Goal: Check status: Check status

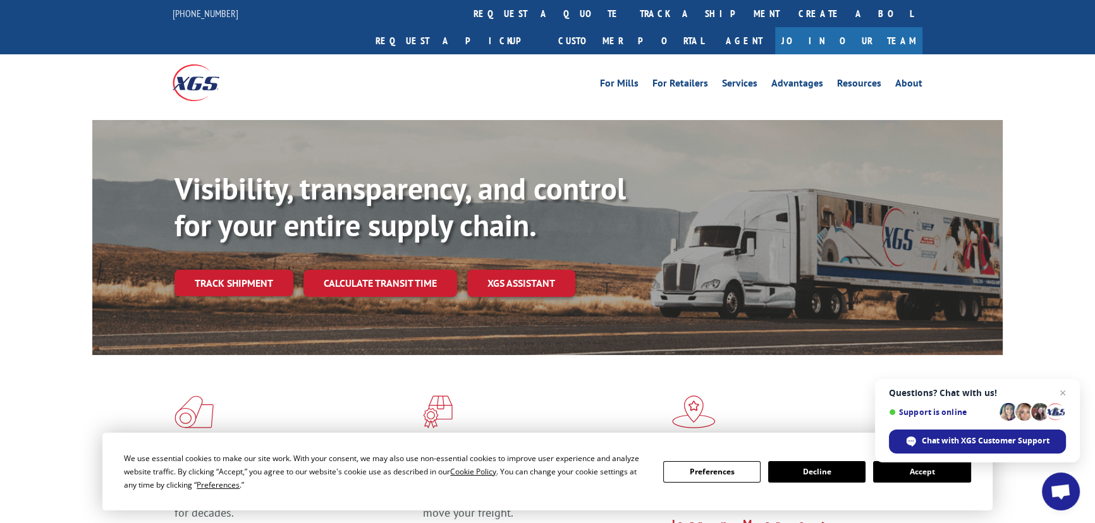
click at [914, 473] on button "Accept" at bounding box center [921, 471] width 97 height 21
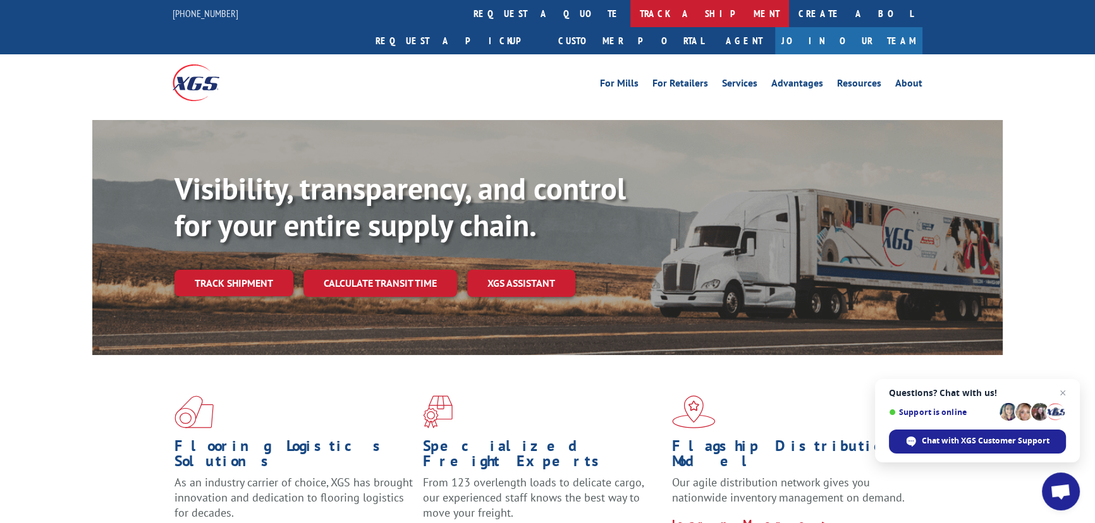
click at [630, 16] on link "track a shipment" at bounding box center [709, 13] width 159 height 27
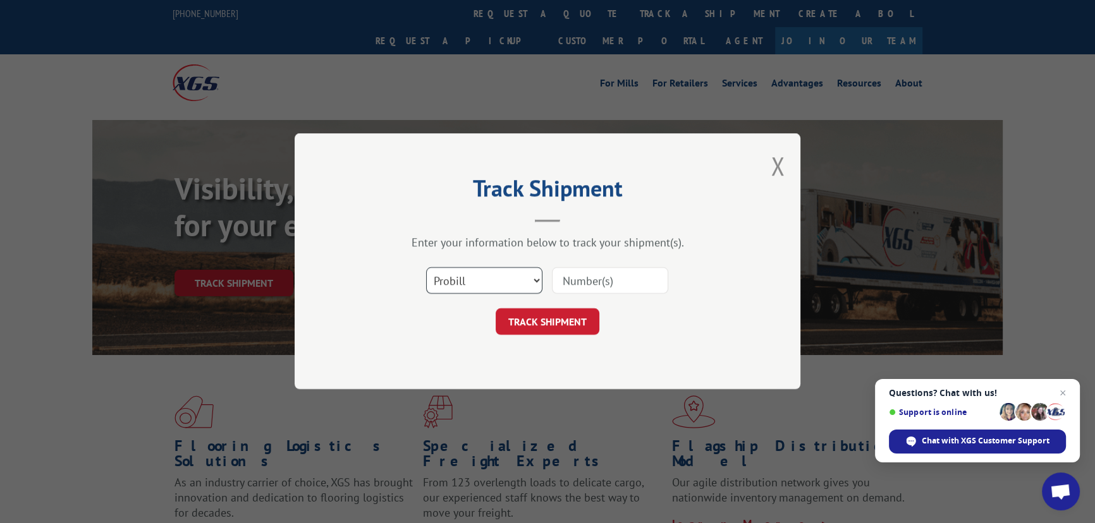
click at [478, 281] on select "Select category... Probill BOL PO" at bounding box center [484, 281] width 116 height 27
select select "bol"
click at [426, 268] on select "Select category... Probill BOL PO" at bounding box center [484, 281] width 116 height 27
click at [603, 286] on div "Select category... Probill BOL PO" at bounding box center [547, 281] width 379 height 42
click at [600, 278] on input at bounding box center [610, 281] width 116 height 27
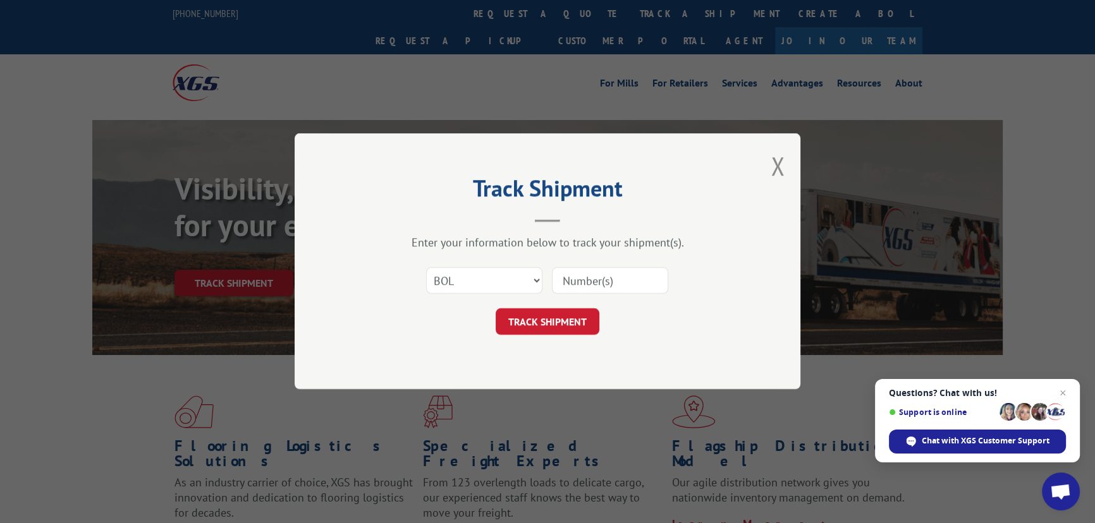
paste input "5266602"
type input "5266602"
click at [543, 327] on button "TRACK SHIPMENT" at bounding box center [547, 322] width 104 height 27
